Goal: Transaction & Acquisition: Purchase product/service

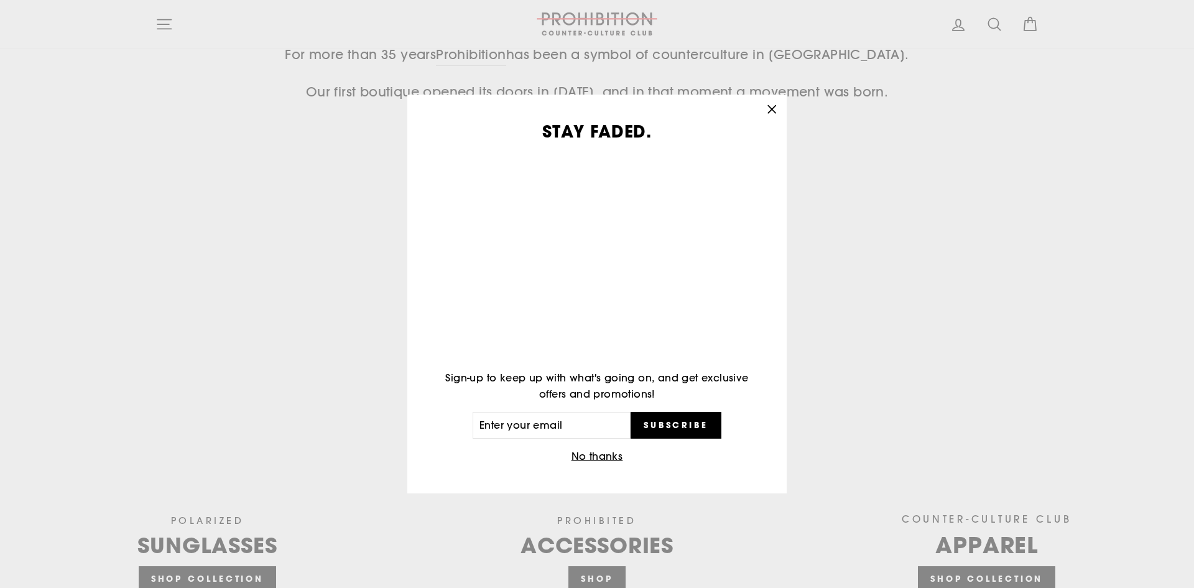
scroll to position [597, 0]
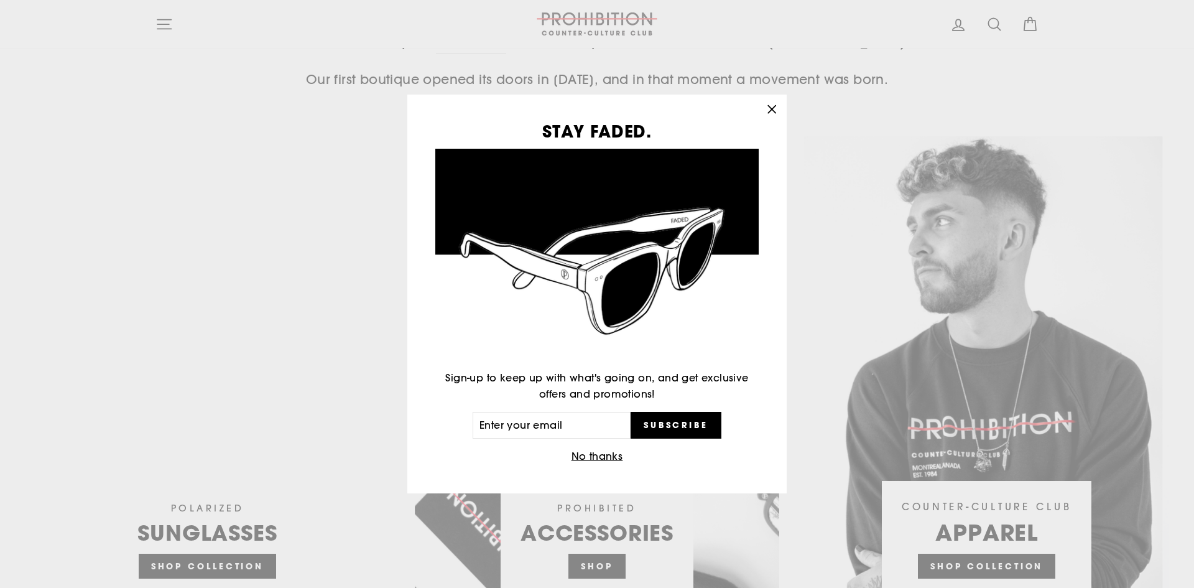
click at [771, 108] on icon "button" at bounding box center [771, 109] width 7 height 7
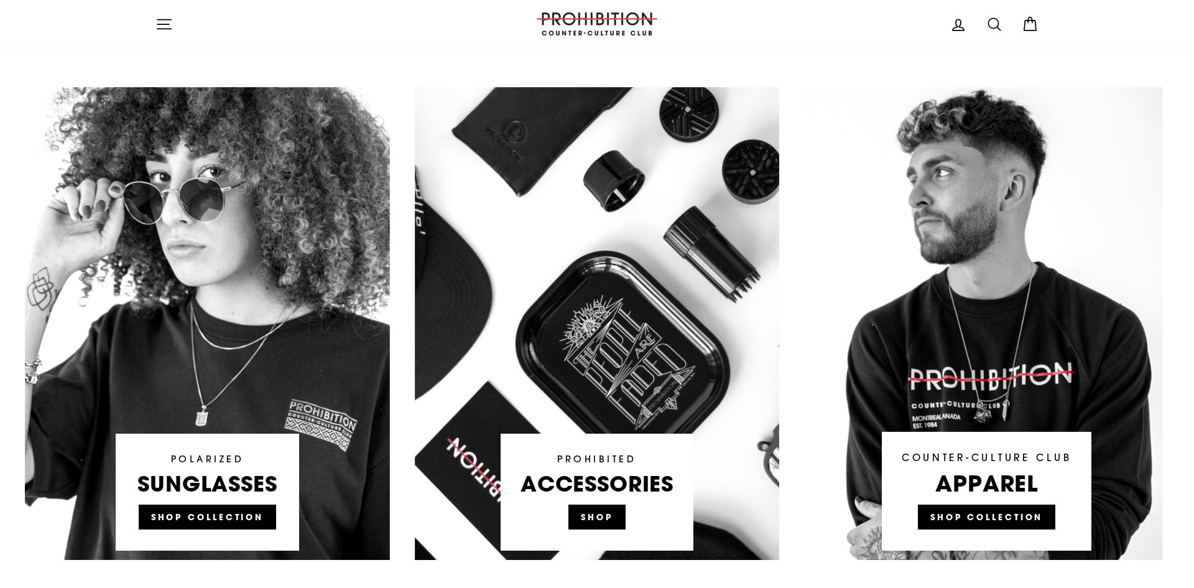
scroll to position [690, 0]
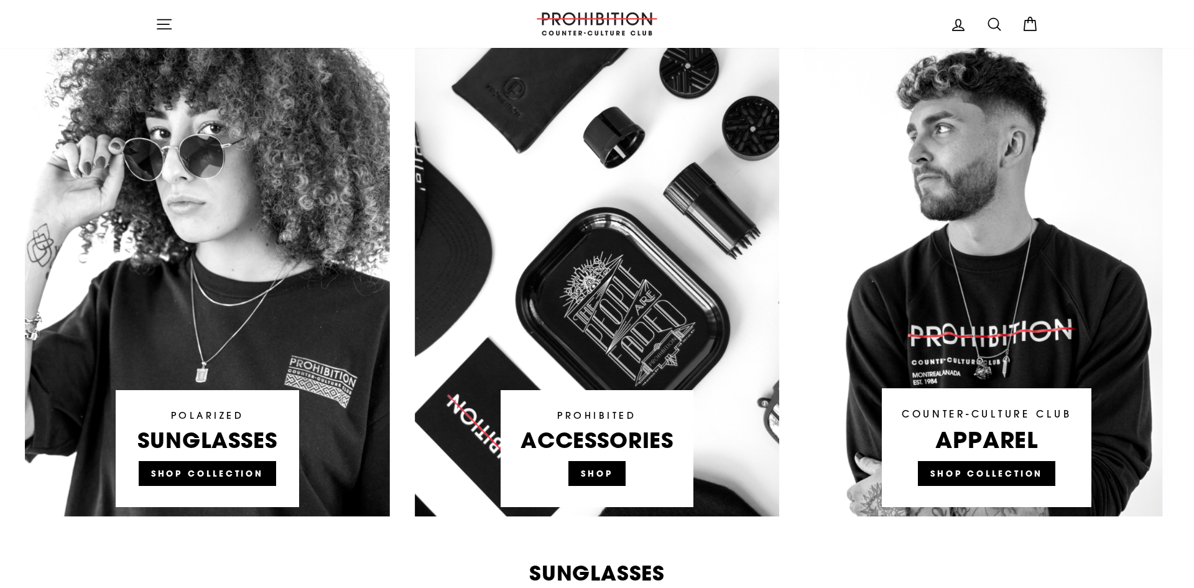
click at [617, 479] on link at bounding box center [597, 280] width 365 height 473
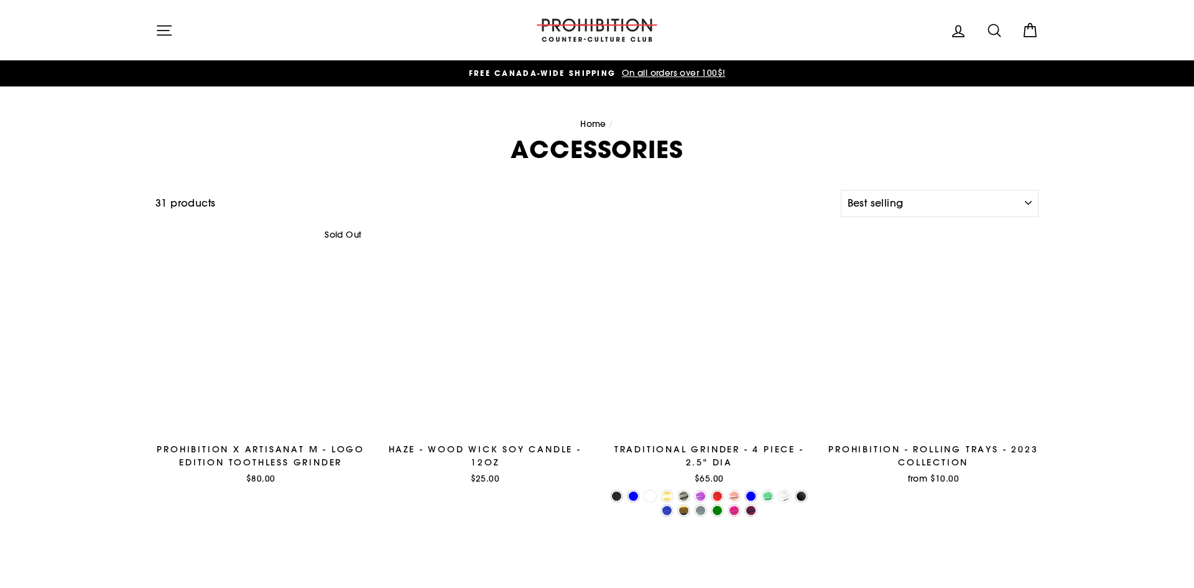
select select "best-selling"
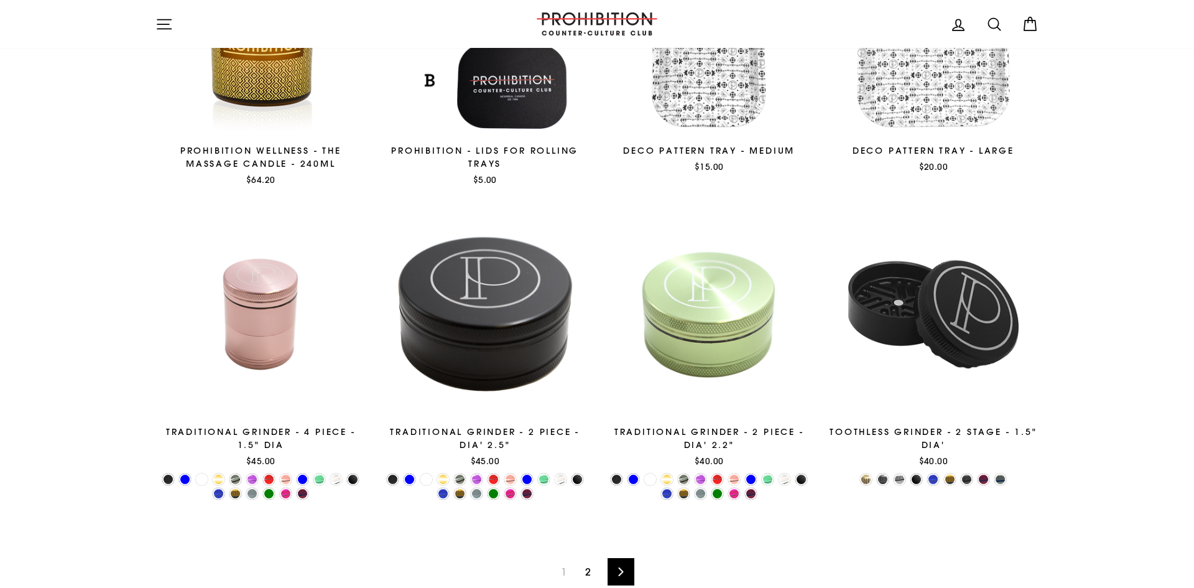
scroll to position [1004, 0]
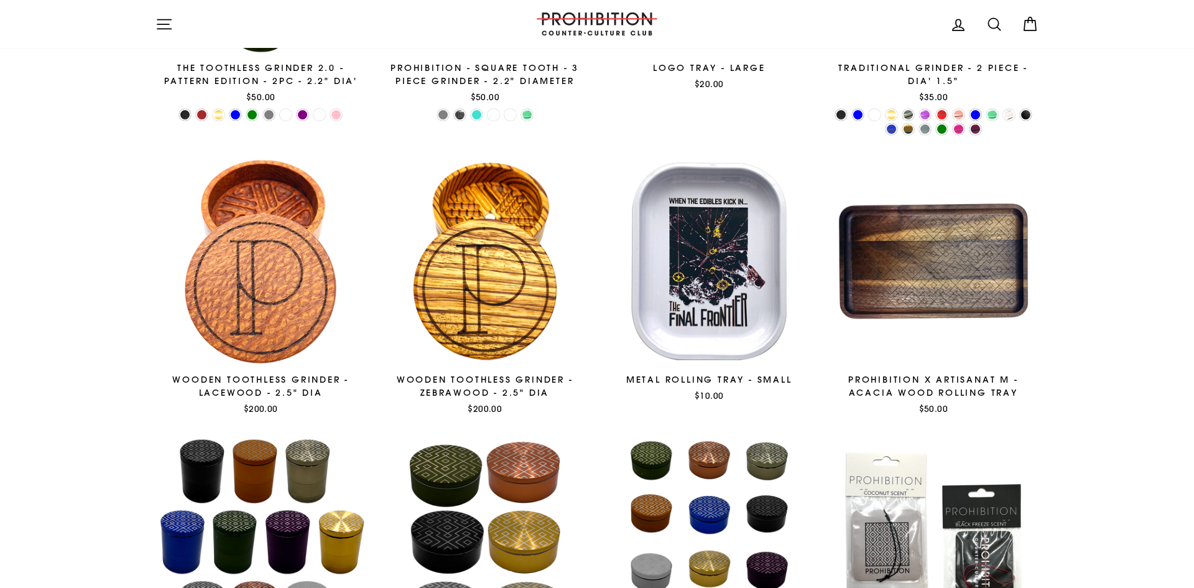
click at [162, 18] on icon "button" at bounding box center [163, 24] width 17 height 17
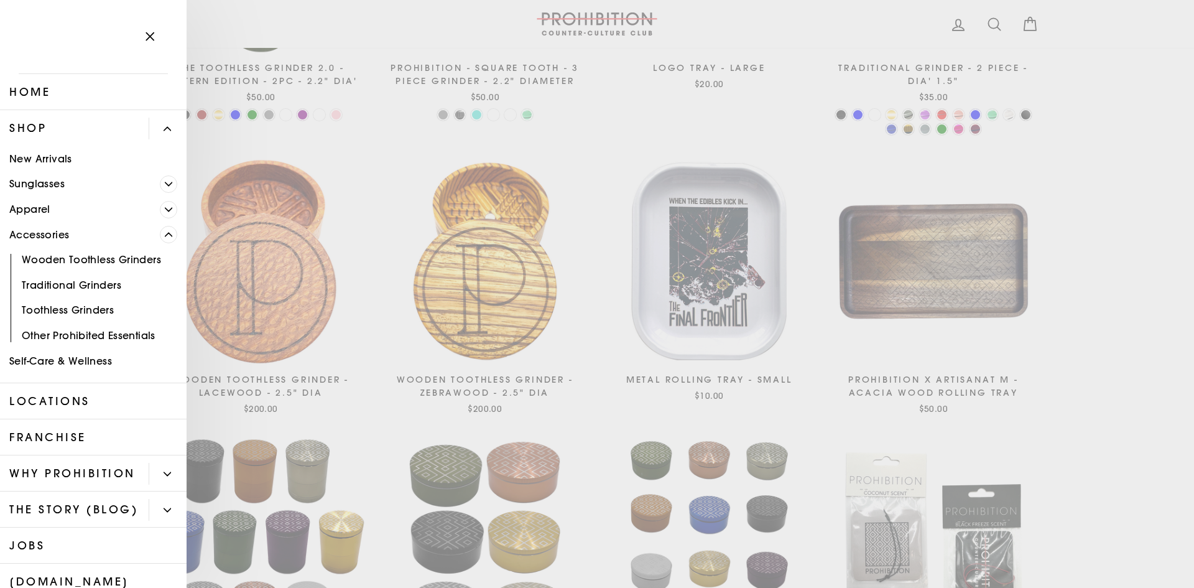
click at [57, 208] on link "Apparel" at bounding box center [80, 208] width 160 height 25
click at [88, 215] on link "Apparel" at bounding box center [80, 208] width 160 height 25
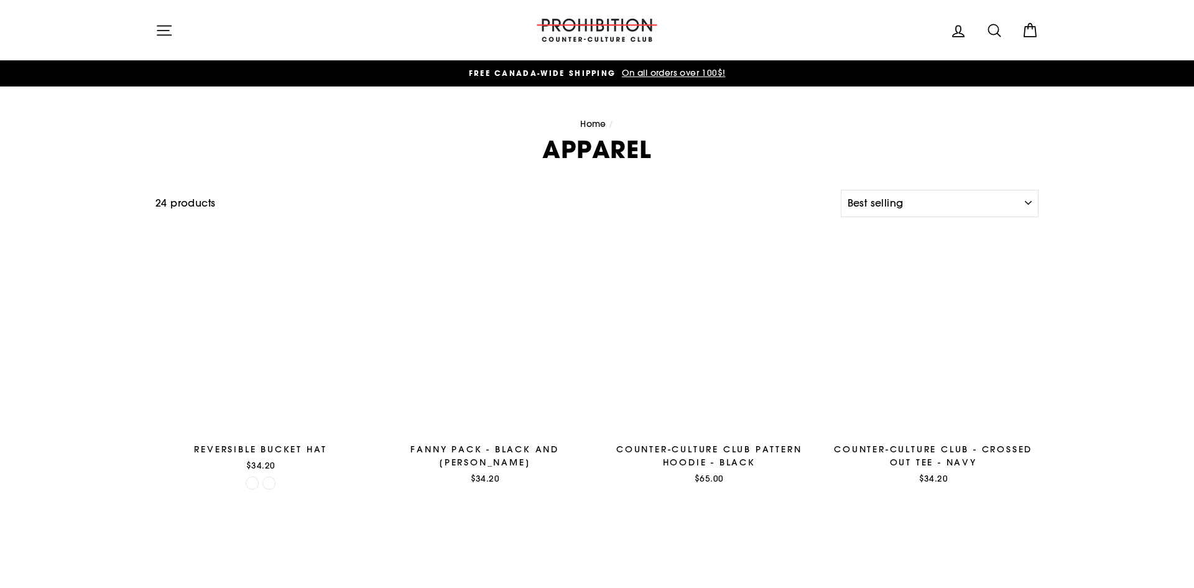
select select "best-selling"
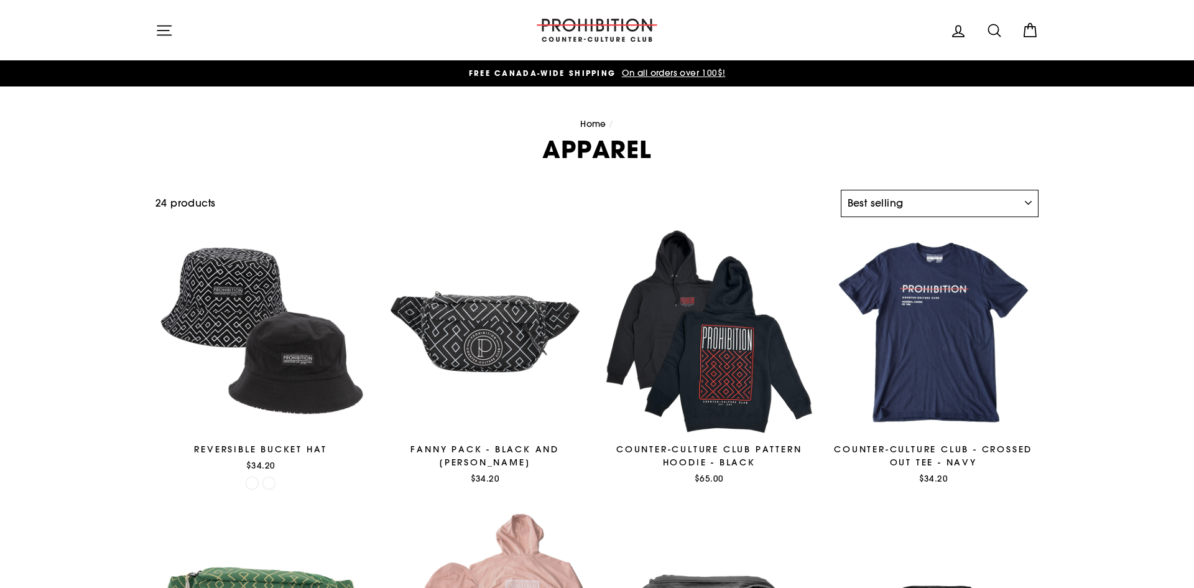
click at [901, 190] on select "Sort Featured Best selling Alphabetically, A-Z Alphabetically, Z-A Price, low t…" at bounding box center [940, 203] width 198 height 27
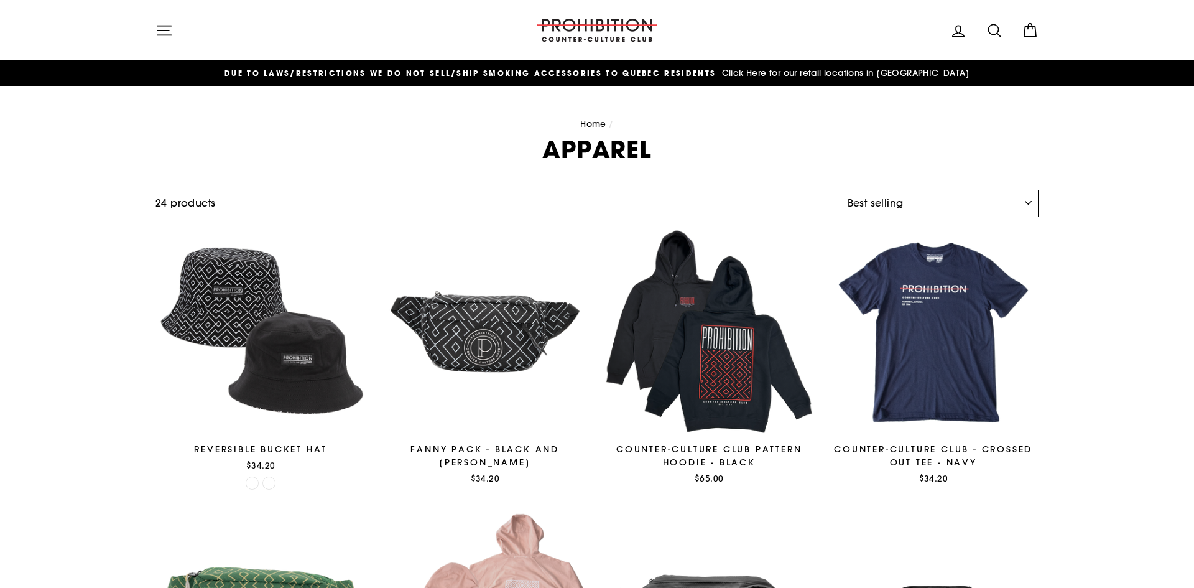
click at [901, 190] on select "Sort Featured Best selling Alphabetically, A-Z Alphabetically, Z-A Price, low t…" at bounding box center [940, 203] width 198 height 27
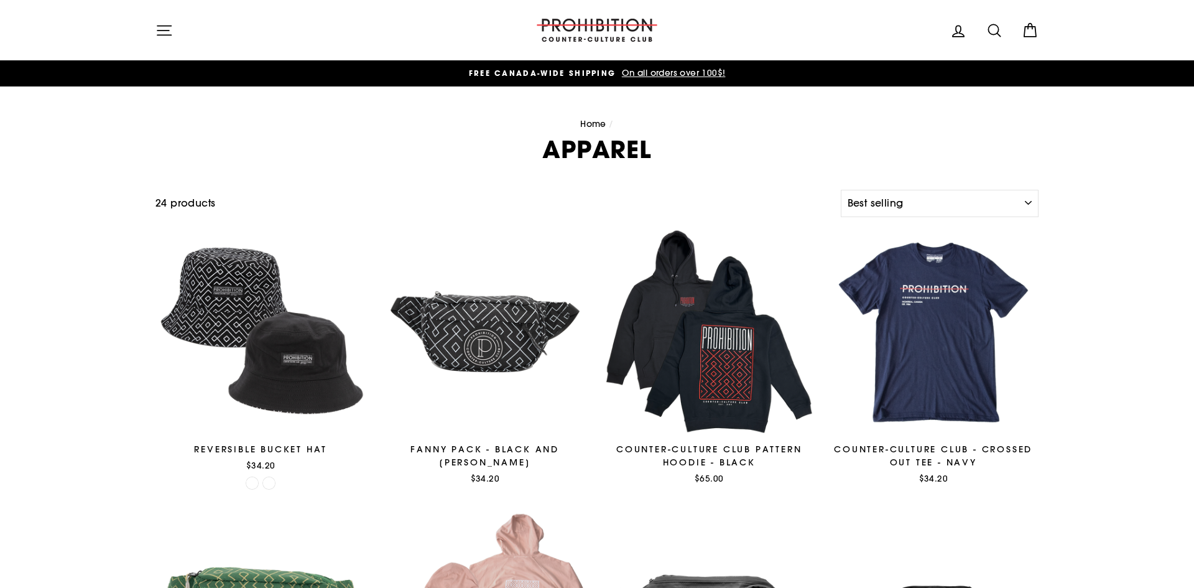
select select "best-selling"
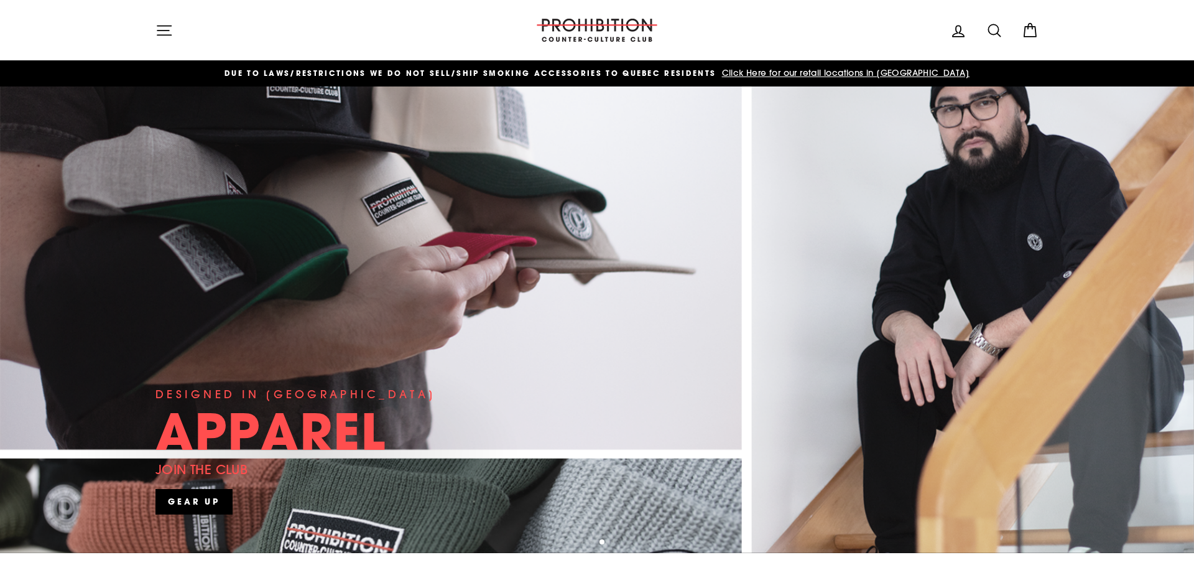
click at [997, 29] on icon at bounding box center [994, 30] width 17 height 17
type input "vaporizer"
click at [155, 9] on button "Search" at bounding box center [168, 30] width 27 height 42
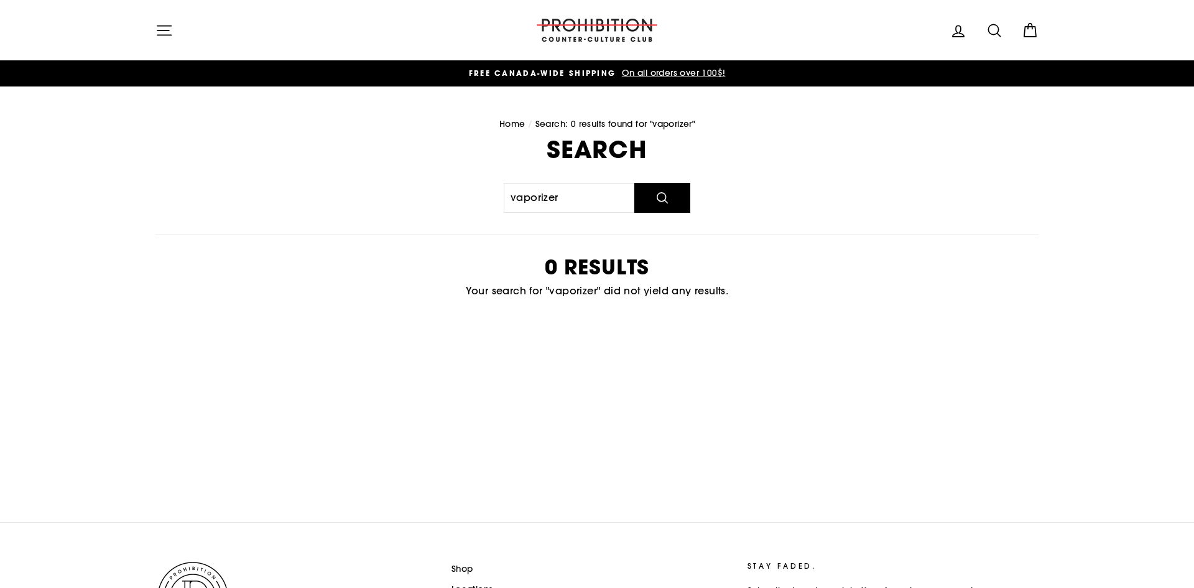
scroll to position [25, 0]
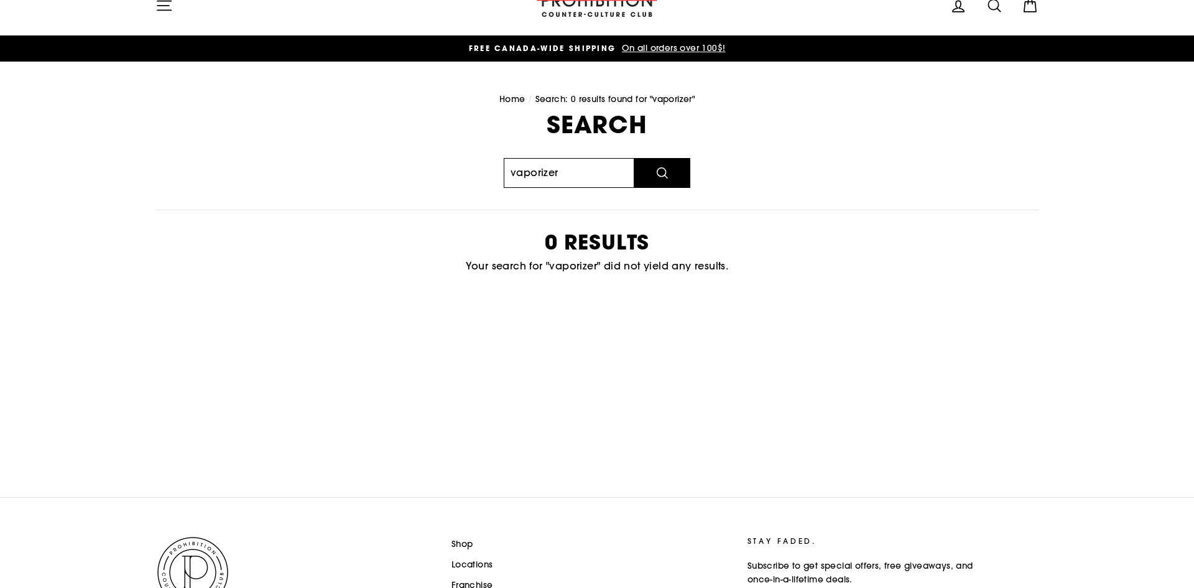
click at [596, 172] on input "vaporizer" at bounding box center [569, 173] width 131 height 30
type input "vape"
click at [634, 158] on button "Search" at bounding box center [662, 173] width 56 height 30
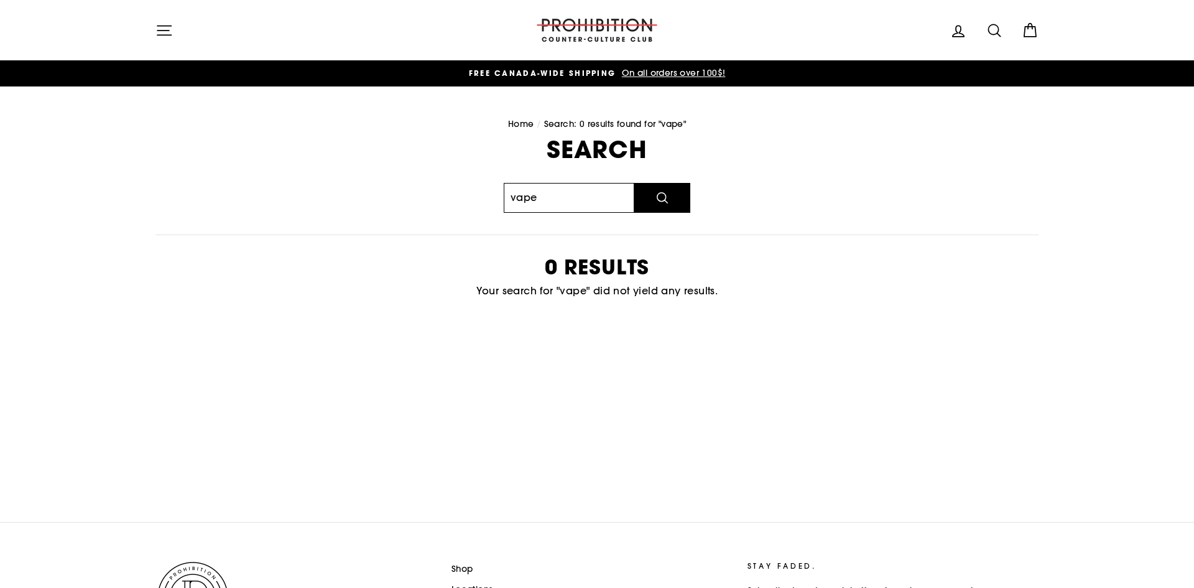
click at [528, 195] on input "vape" at bounding box center [569, 198] width 131 height 30
click at [563, 203] on input "vape" at bounding box center [569, 198] width 131 height 30
type input "v"
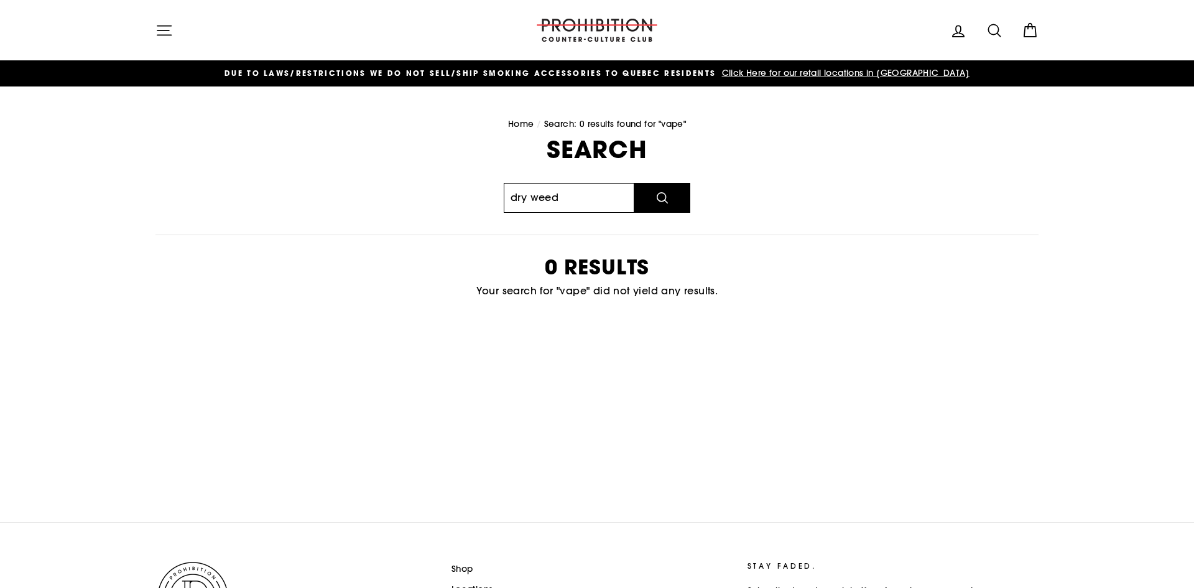
type input "dry weed"
click at [634, 183] on button "Search" at bounding box center [662, 198] width 56 height 30
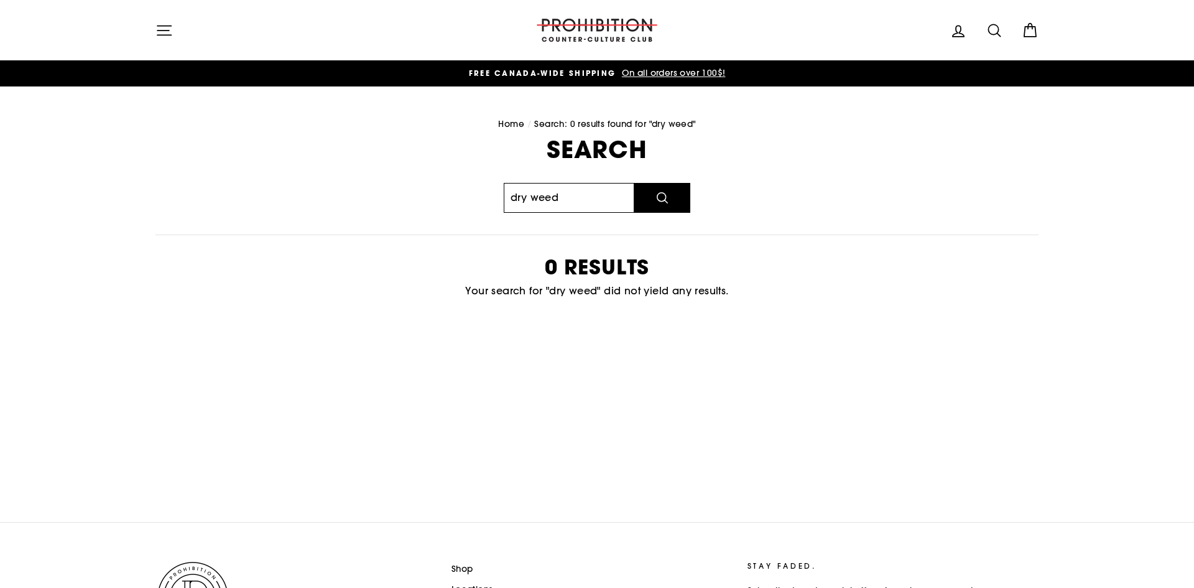
click at [575, 201] on input "dry weed" at bounding box center [569, 198] width 131 height 30
type input "d"
type input "bong"
click at [634, 183] on button "Search" at bounding box center [662, 198] width 56 height 30
